Goal: Complete application form

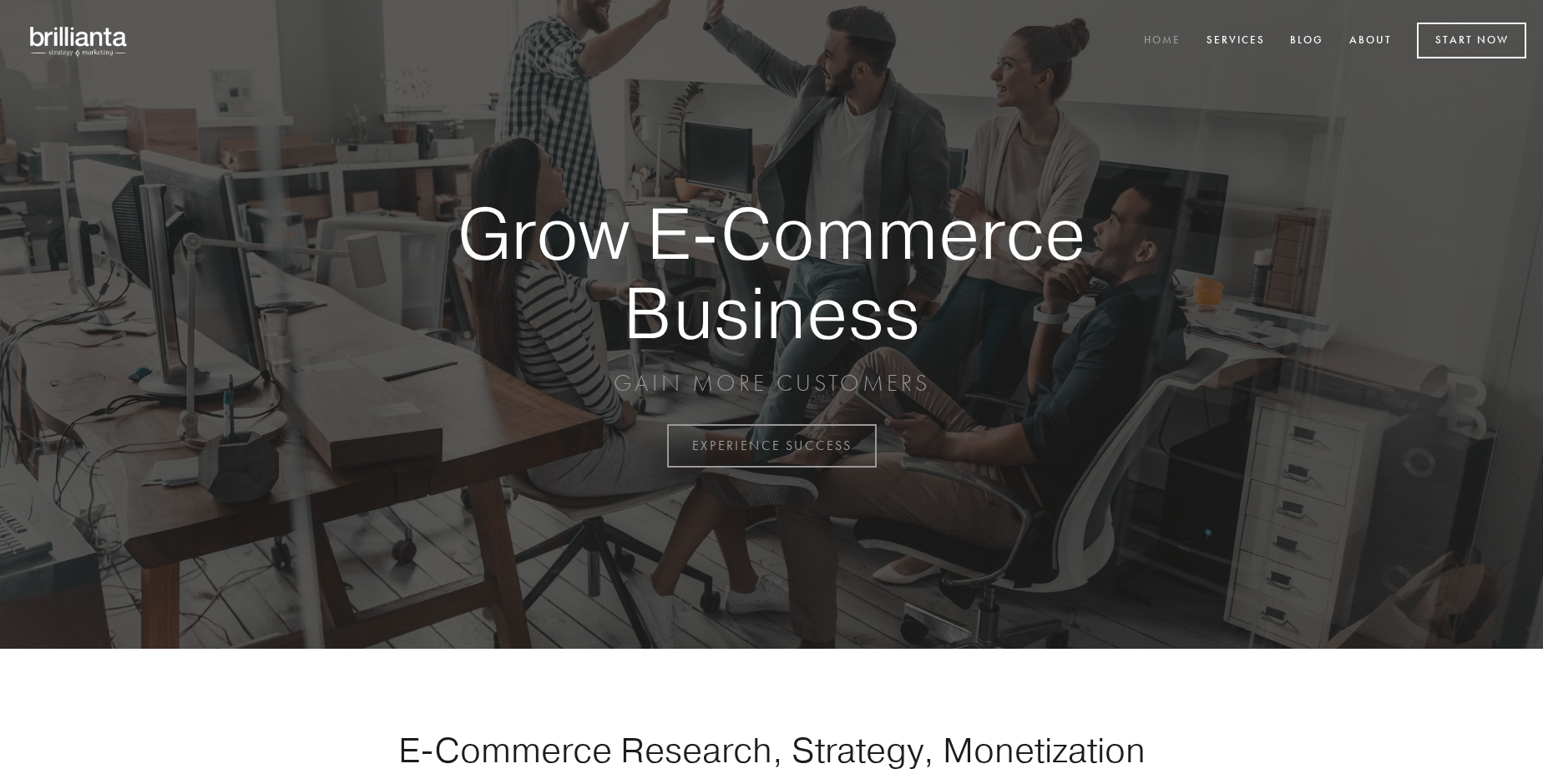
scroll to position [4375, 0]
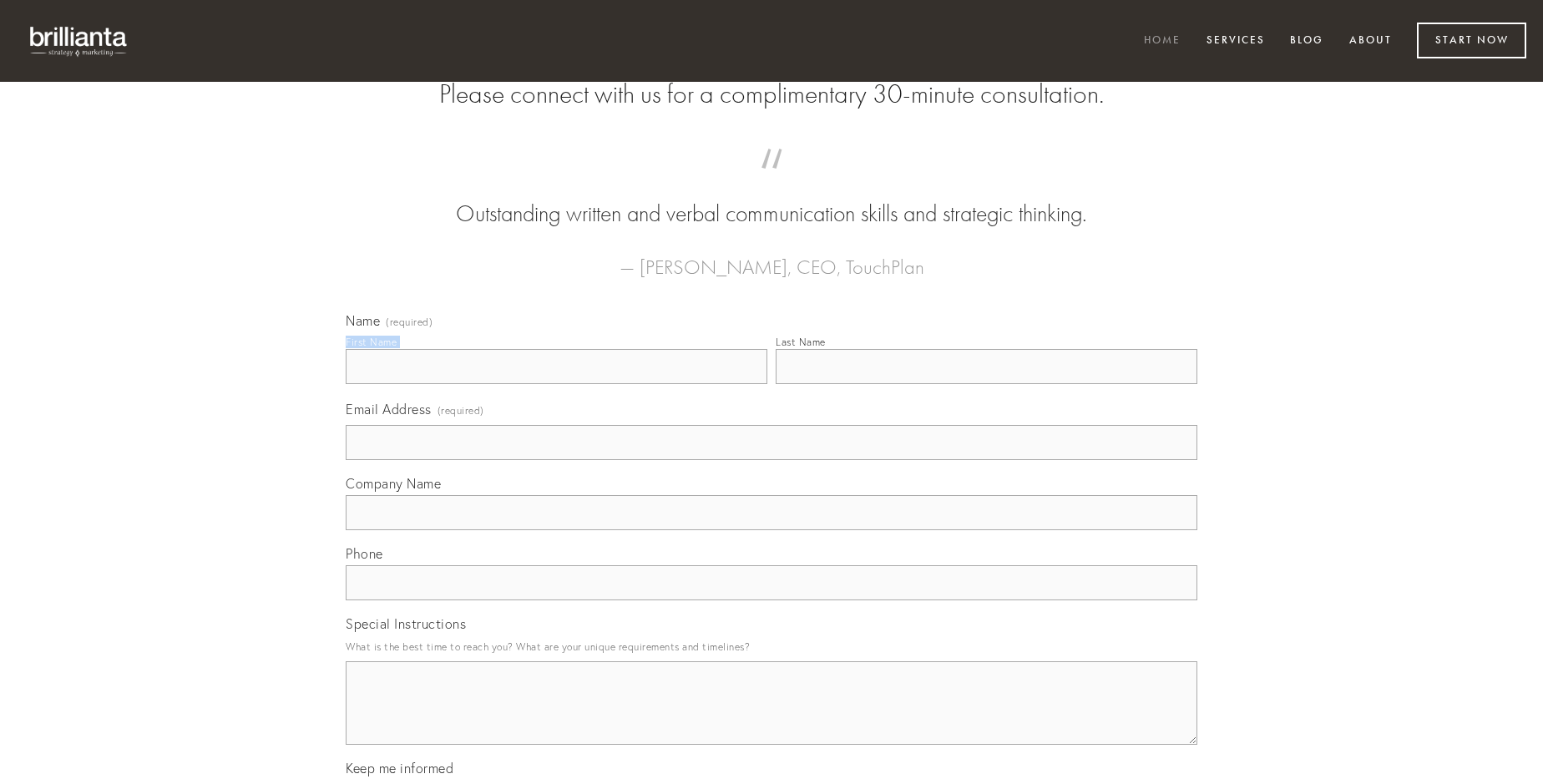
type input "[PERSON_NAME]"
click at [986, 384] on input "Last Name" at bounding box center [986, 366] width 422 height 35
type input "[PERSON_NAME]"
click at [771, 459] on input "Email Address (required)" at bounding box center [771, 442] width 851 height 35
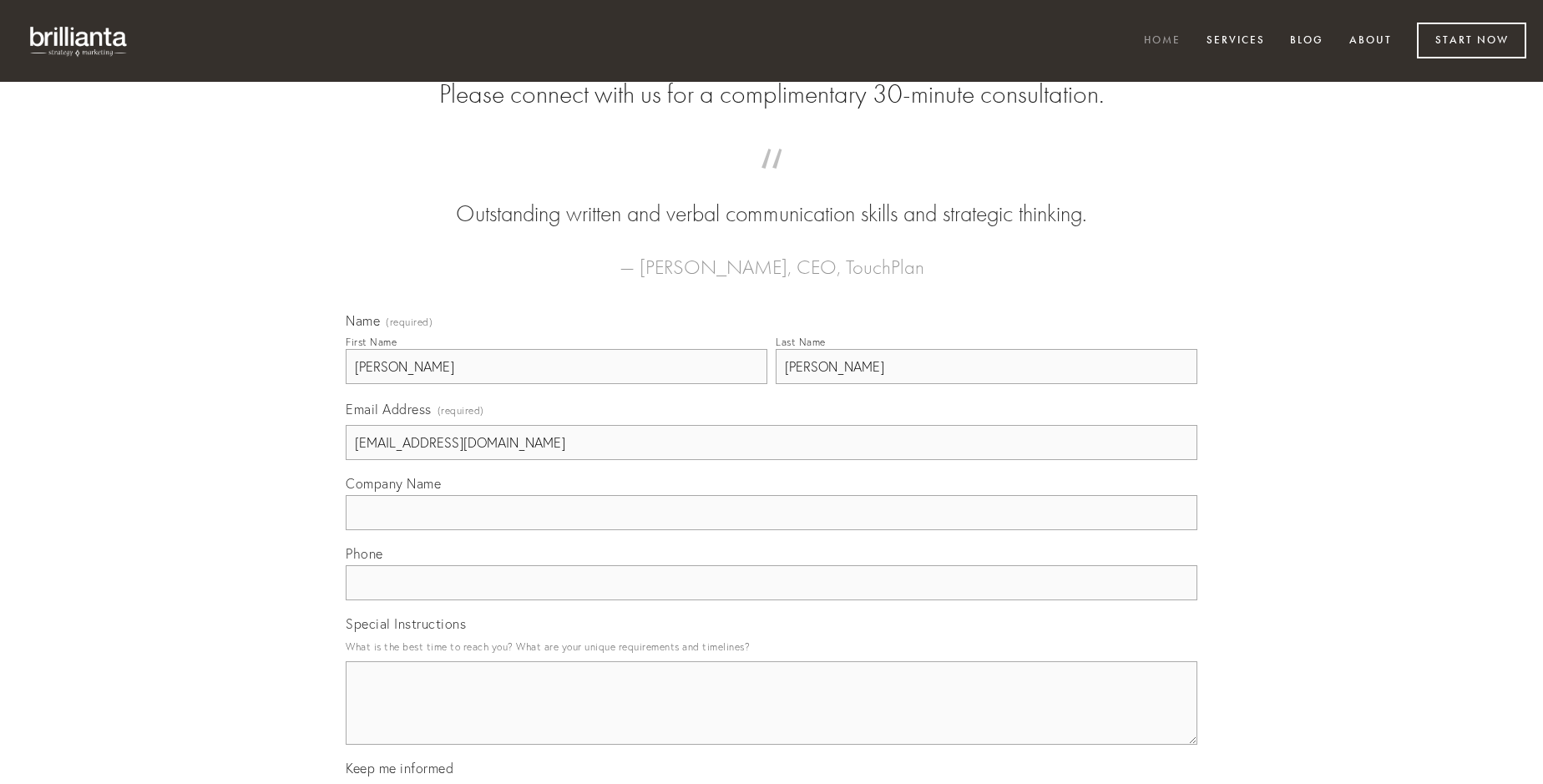
type input "[EMAIL_ADDRESS][DOMAIN_NAME]"
click at [771, 530] on input "Company Name" at bounding box center [771, 512] width 851 height 35
type input "comis"
click at [771, 600] on input "text" at bounding box center [771, 582] width 851 height 35
click at [771, 718] on textarea "Special Instructions" at bounding box center [771, 703] width 851 height 83
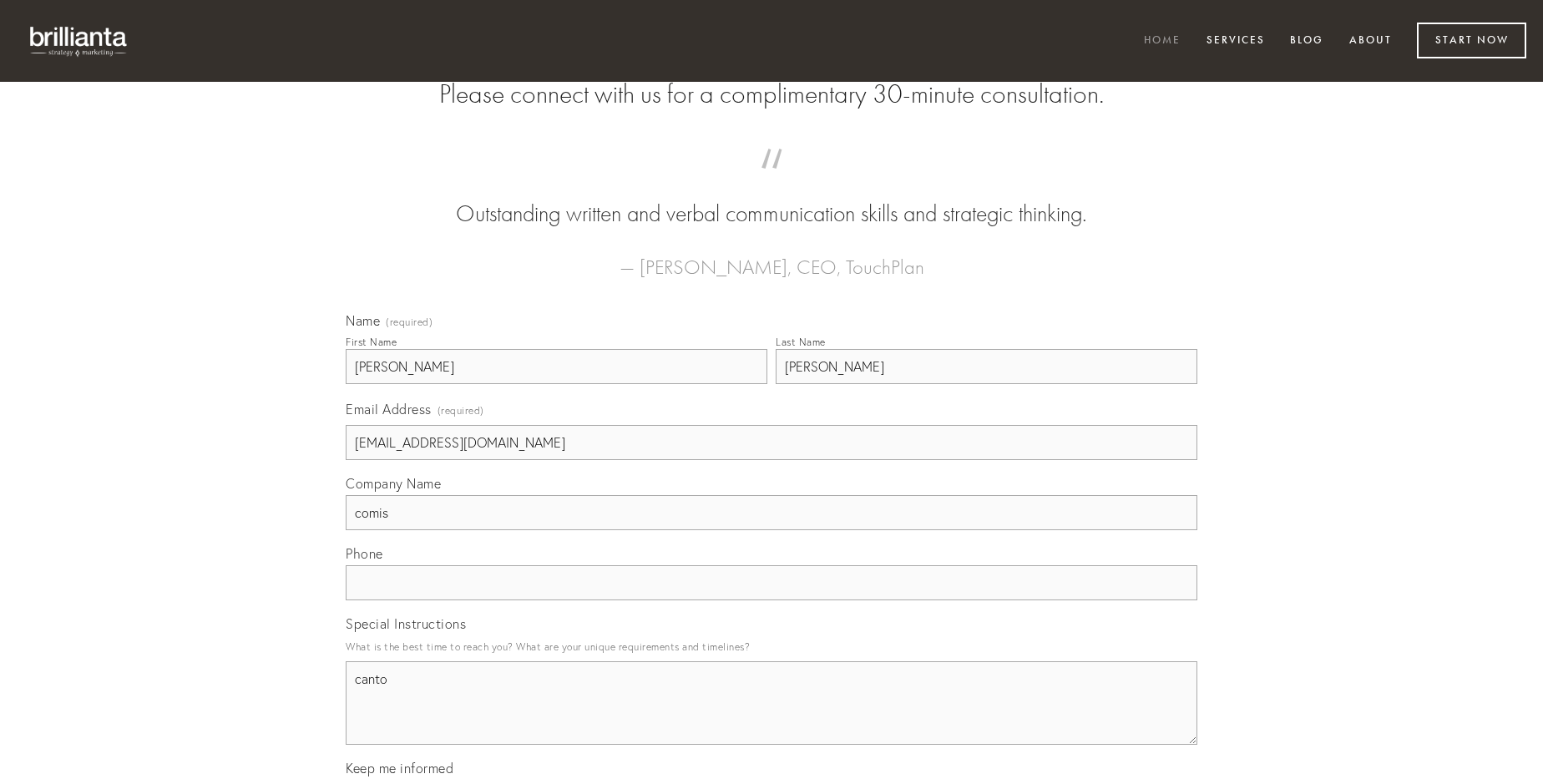
type textarea "canto"
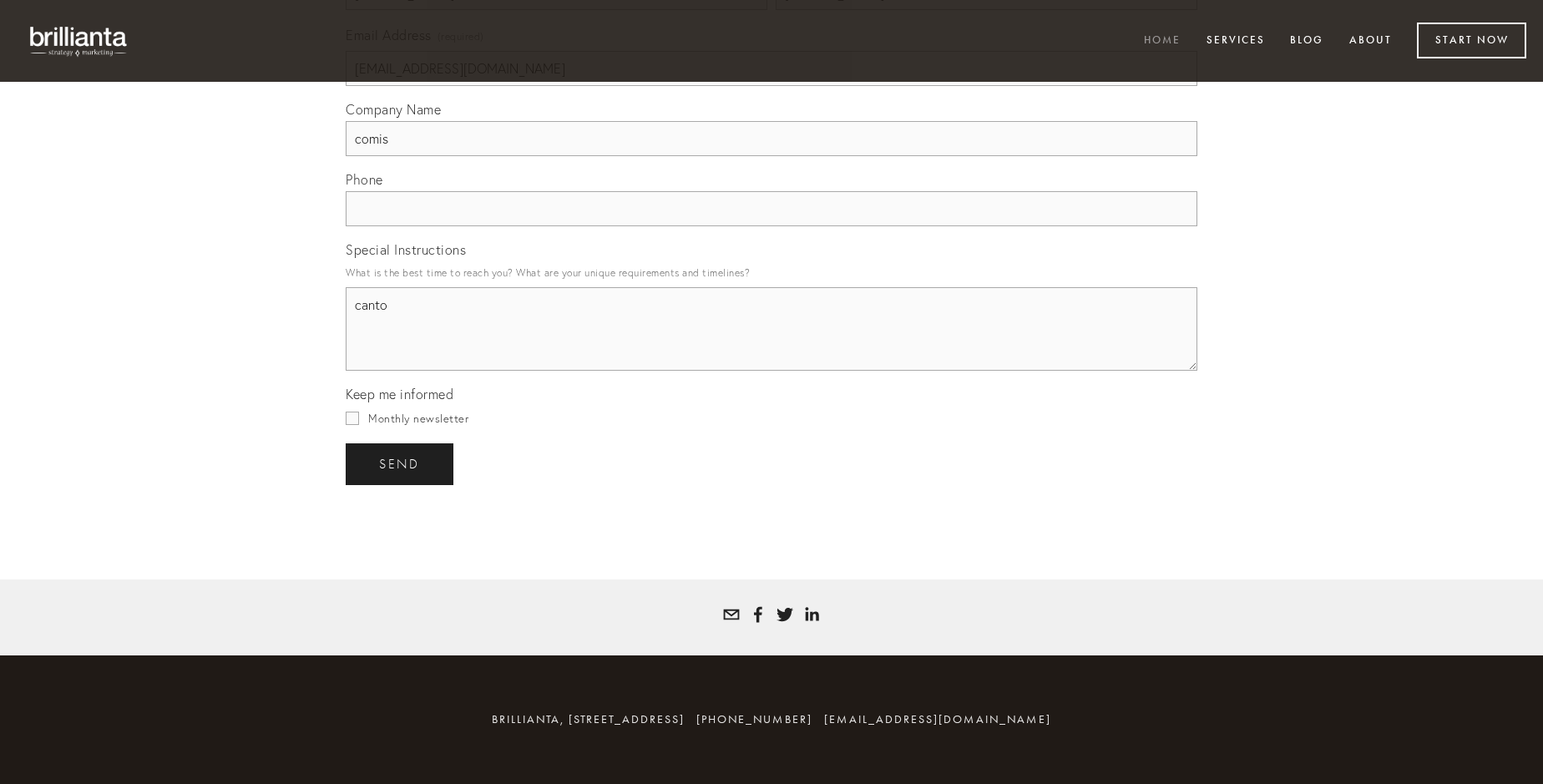
click at [401, 463] on span "send" at bounding box center [399, 464] width 41 height 15
